Goal: Check status: Check status

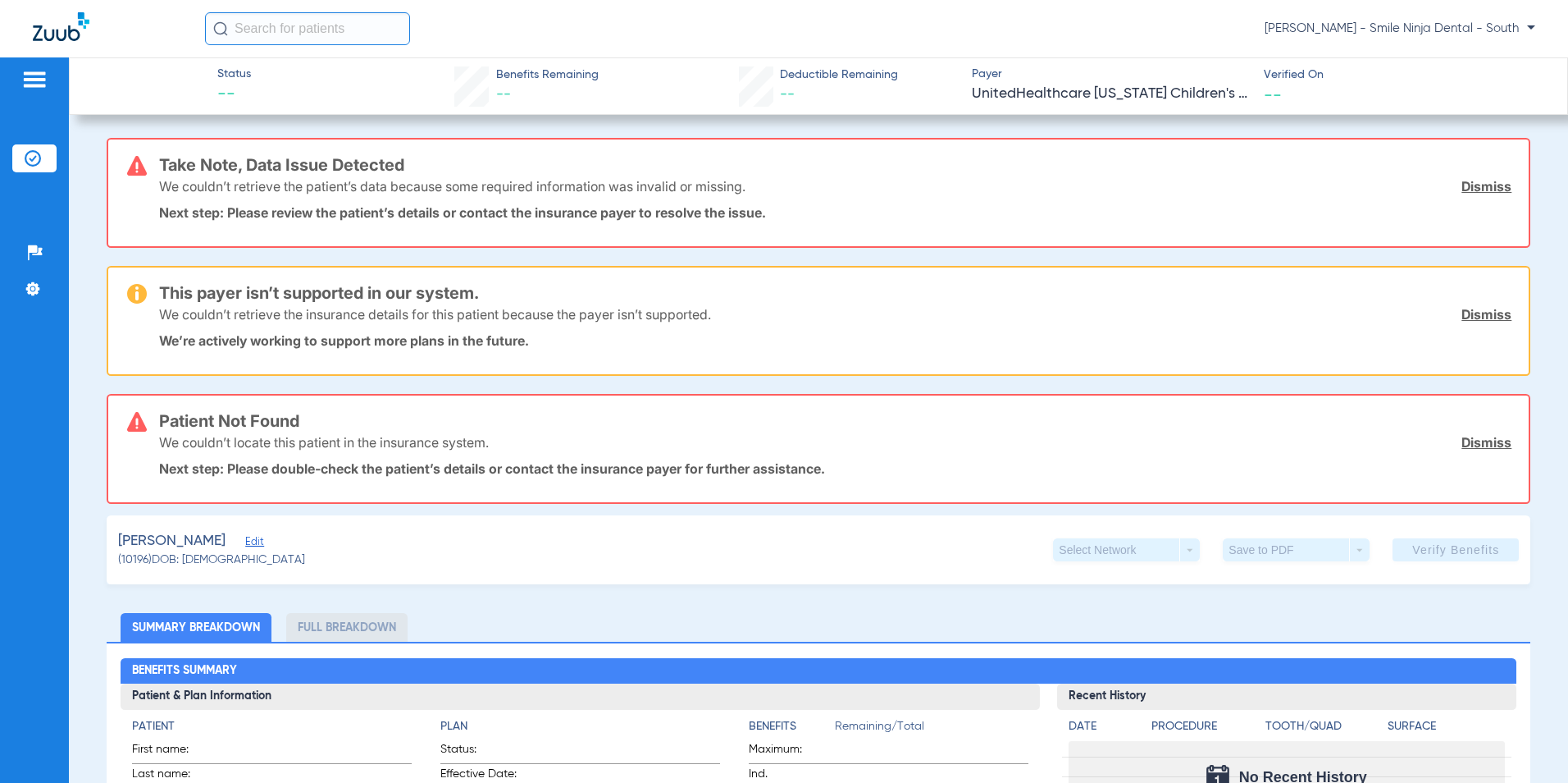
click at [50, 28] on img at bounding box center [61, 27] width 57 height 28
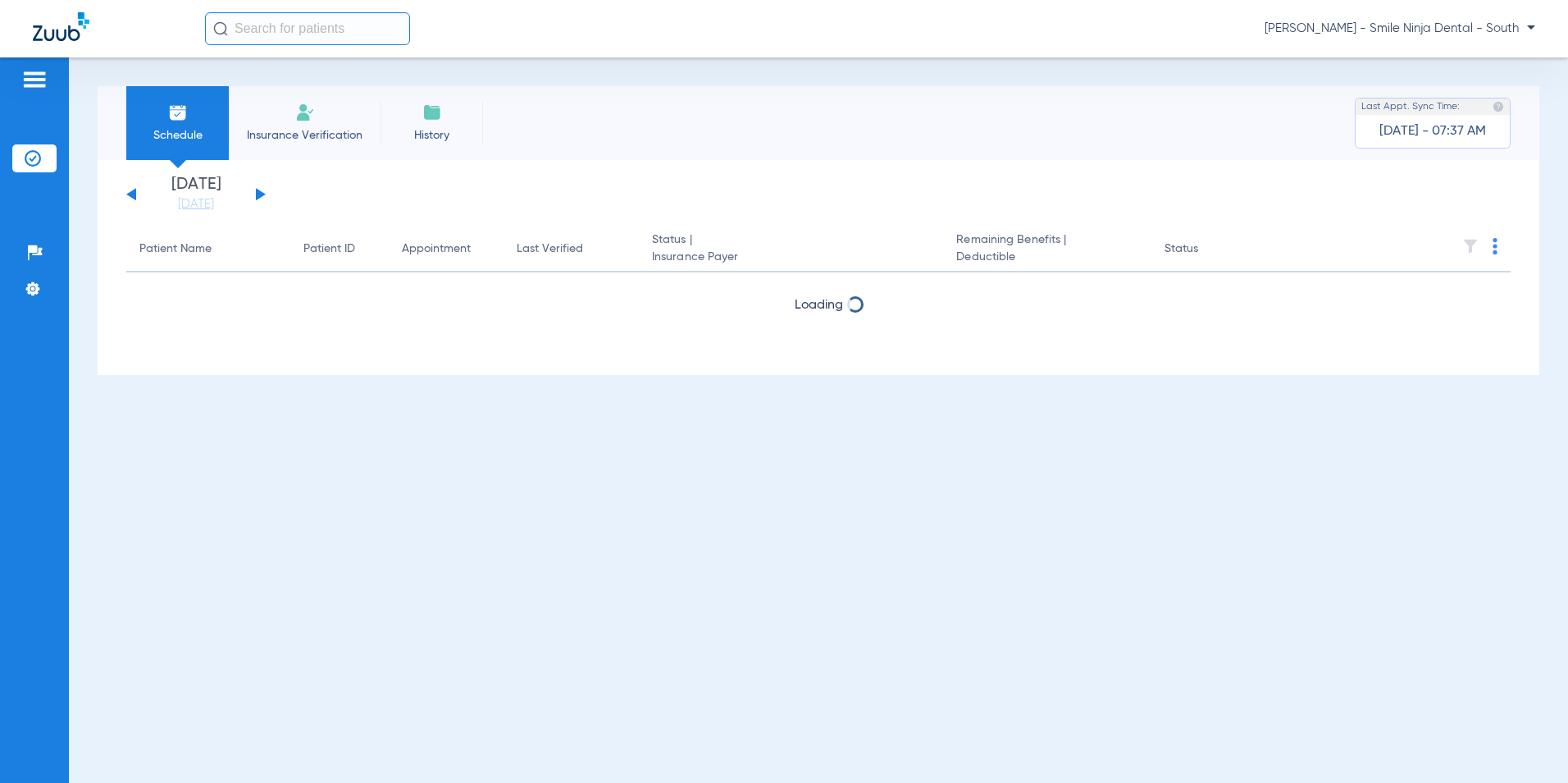
click at [303, 134] on span "Insurance Verification" at bounding box center [305, 135] width 127 height 17
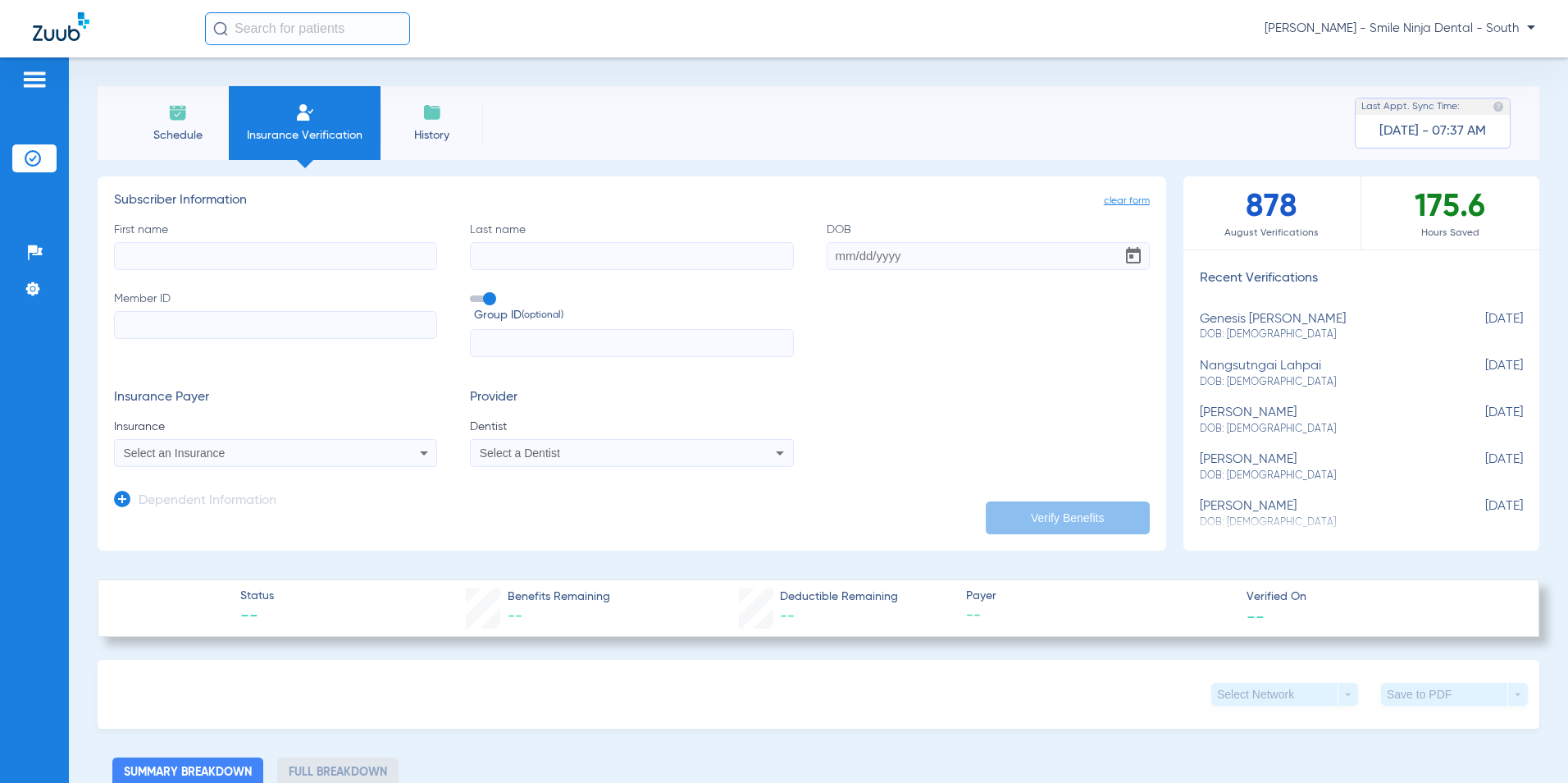
click at [41, 34] on img at bounding box center [61, 27] width 57 height 28
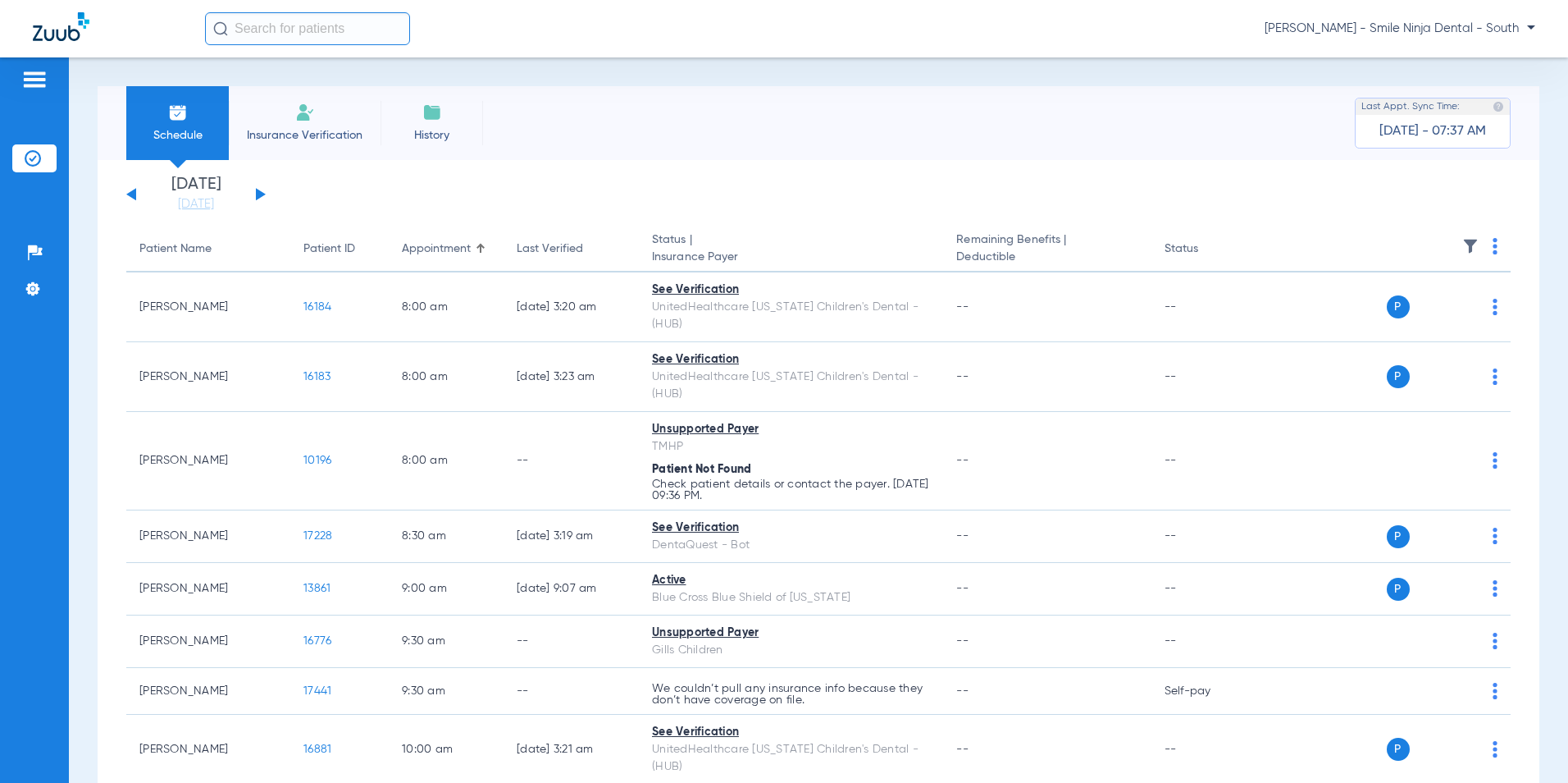
click at [256, 194] on button at bounding box center [260, 194] width 10 height 12
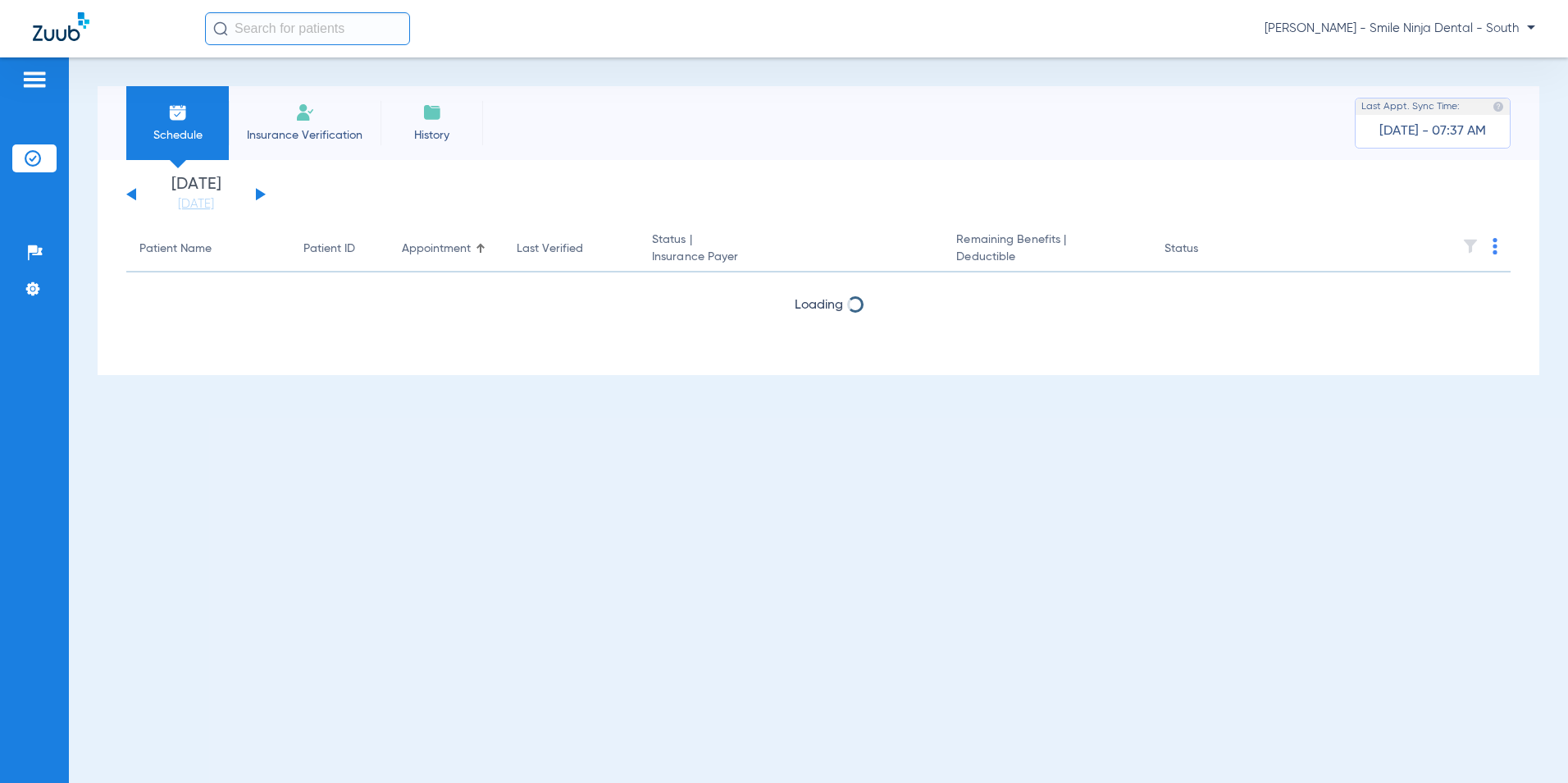
click at [256, 194] on button at bounding box center [260, 194] width 10 height 12
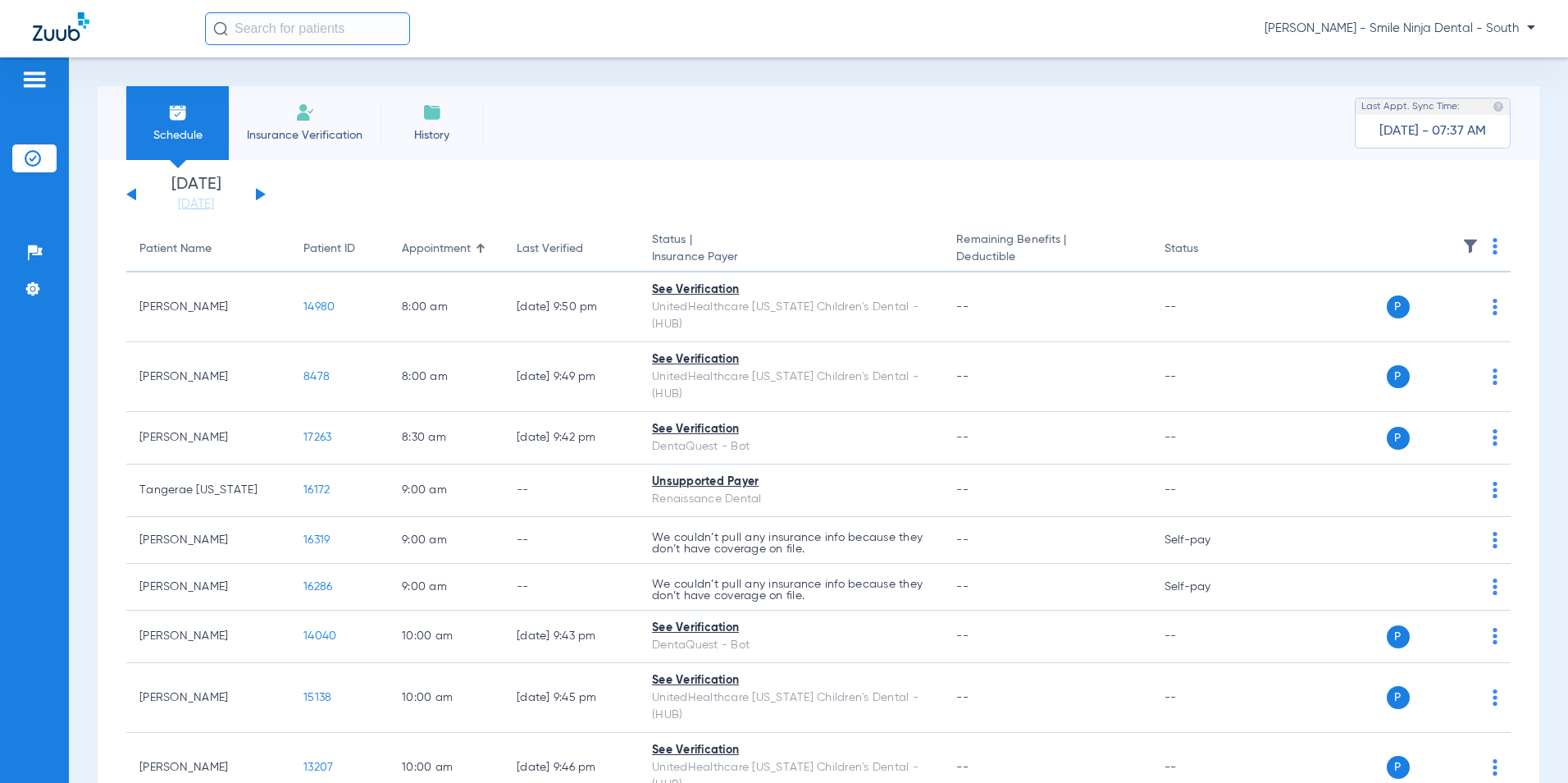
click at [130, 199] on div "[DATE] [DATE] [DATE] [DATE] [DATE] [DATE] [DATE] [DATE] [DATE] [DATE] [DATE] [D…" at bounding box center [196, 194] width 140 height 36
click at [131, 193] on button at bounding box center [131, 194] width 10 height 12
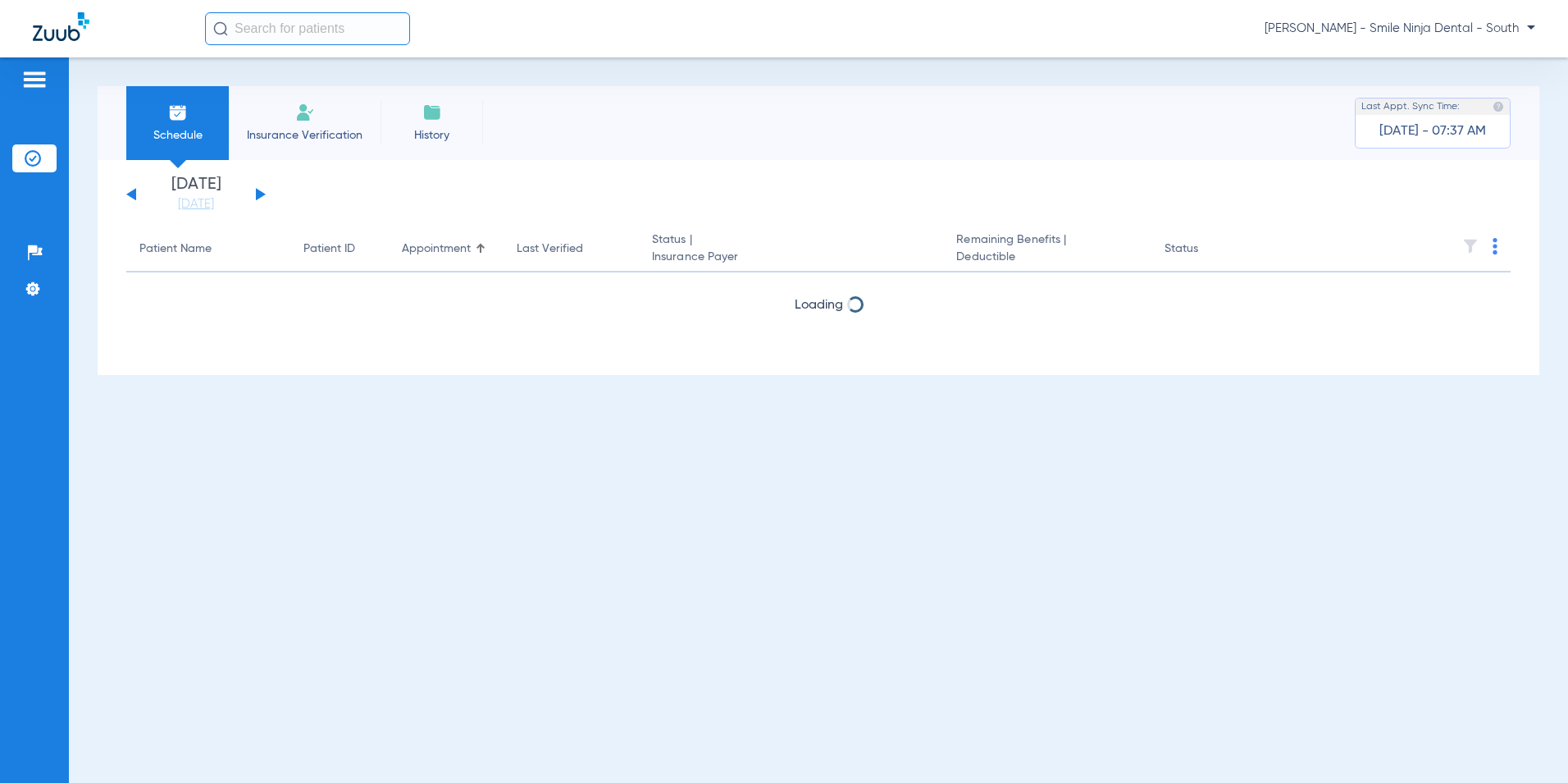
click at [131, 193] on button at bounding box center [131, 194] width 10 height 12
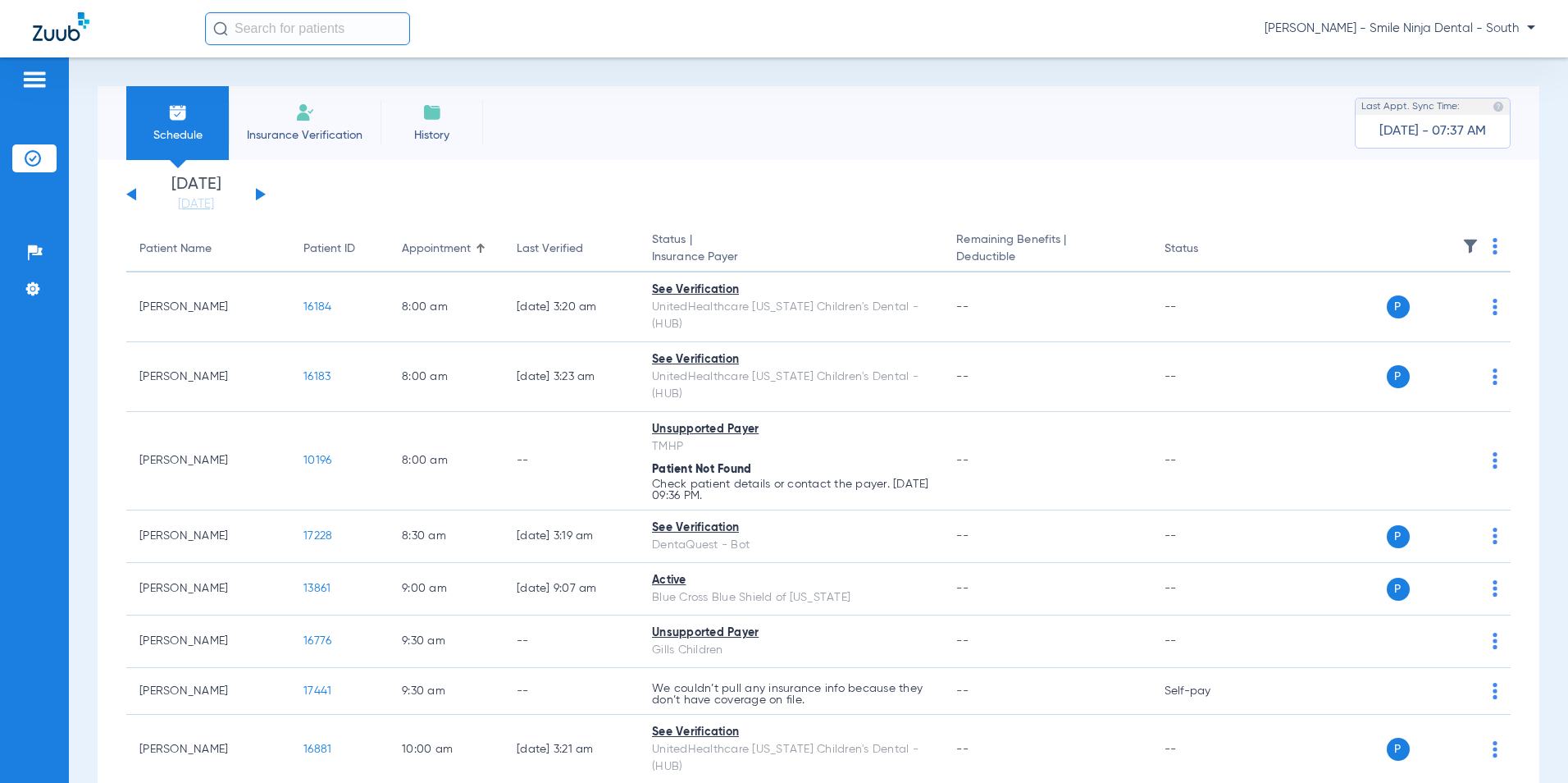
click at [778, 257] on app-actions at bounding box center [1495, 249] width 5 height 22
click at [778, 253] on img at bounding box center [1495, 246] width 5 height 17
click at [778, 319] on button "Verify All" at bounding box center [1421, 311] width 125 height 33
